Goal: Communication & Community: Answer question/provide support

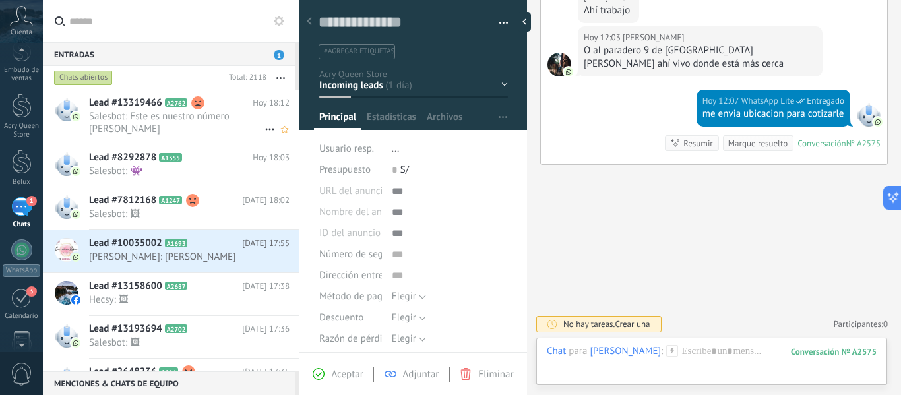
click at [168, 125] on span "Salesbot: Este es nuestro número [PERSON_NAME]" at bounding box center [176, 122] width 175 height 25
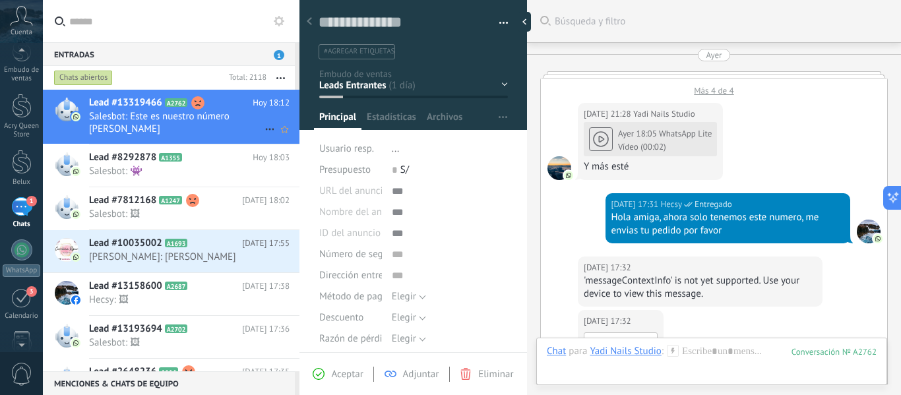
scroll to position [2634, 0]
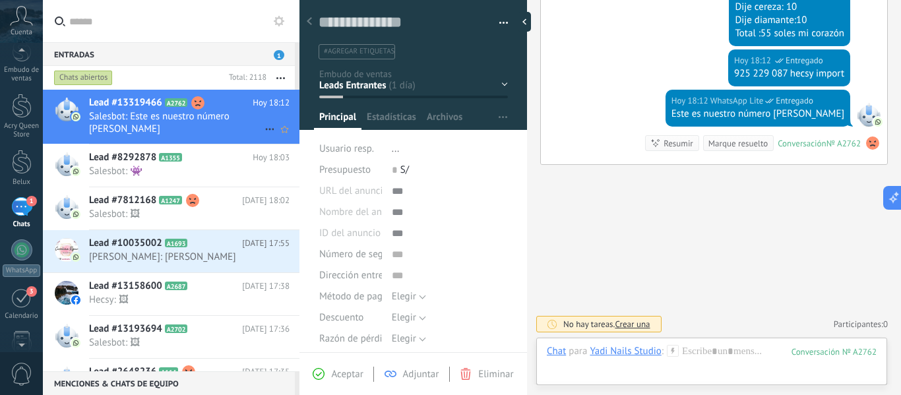
click at [196, 127] on span "Salesbot: Este es nuestro número [PERSON_NAME]" at bounding box center [176, 122] width 175 height 25
click at [166, 166] on span "Salesbot: 👾" at bounding box center [176, 171] width 175 height 13
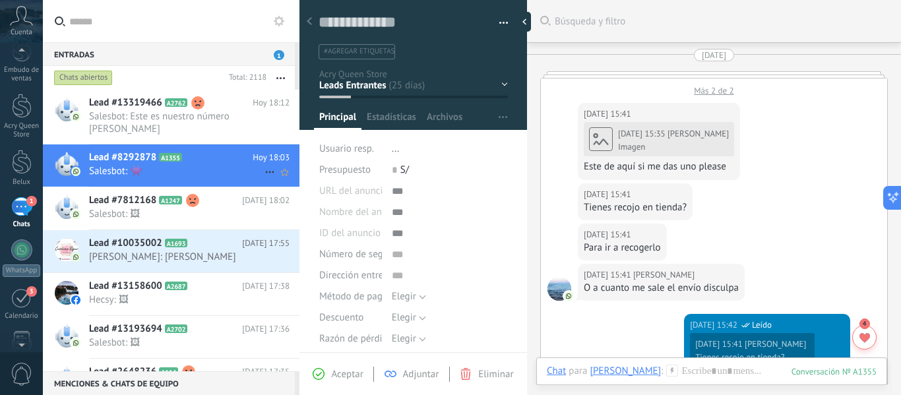
scroll to position [20, 0]
click at [167, 212] on span "Salesbot: 🖼" at bounding box center [176, 214] width 175 height 13
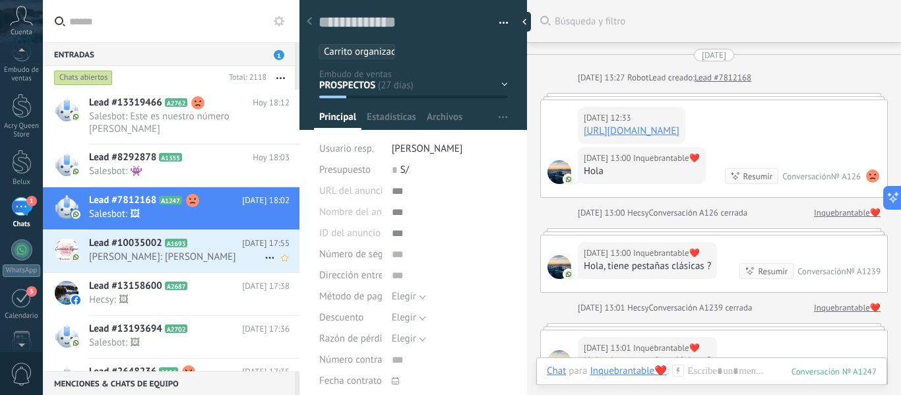
scroll to position [5315, 0]
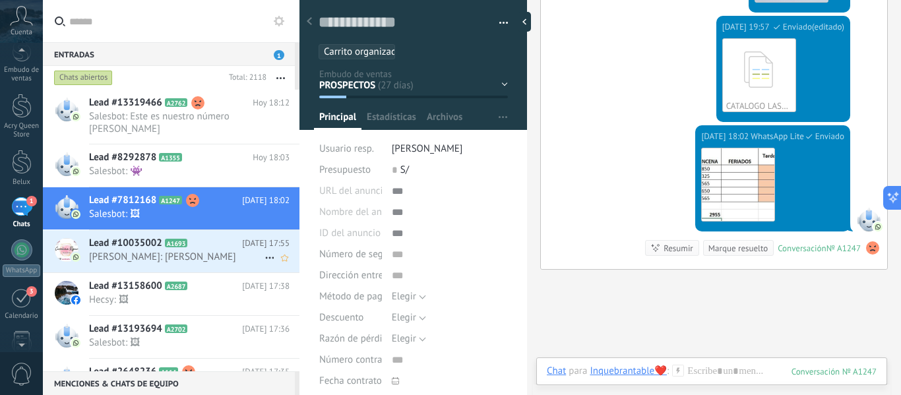
click at [202, 254] on span "[PERSON_NAME]: [PERSON_NAME]" at bounding box center [176, 257] width 175 height 13
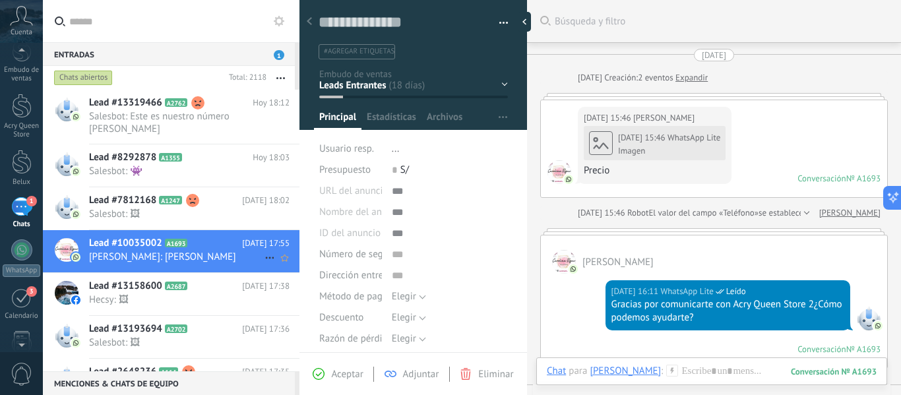
scroll to position [2560, 0]
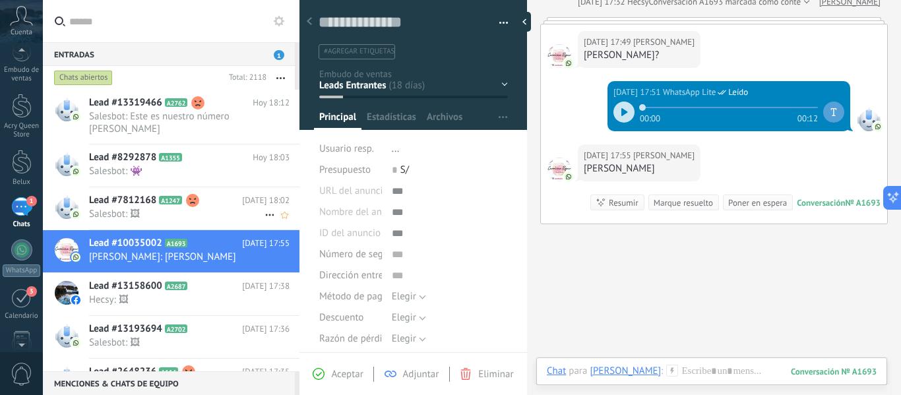
click at [222, 210] on span "Salesbot: 🖼" at bounding box center [176, 214] width 175 height 13
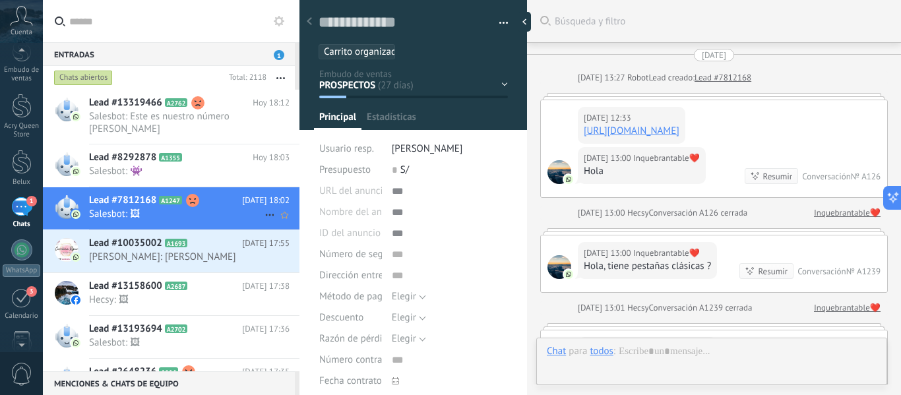
type textarea "**********"
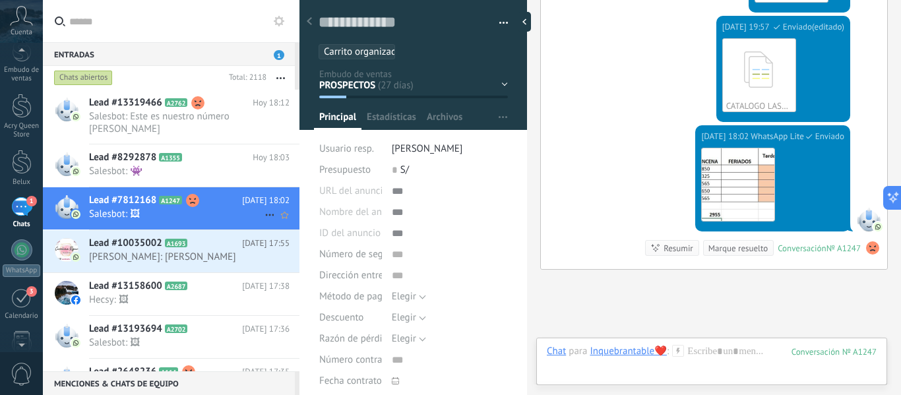
scroll to position [20, 0]
